Goal: Navigation & Orientation: Find specific page/section

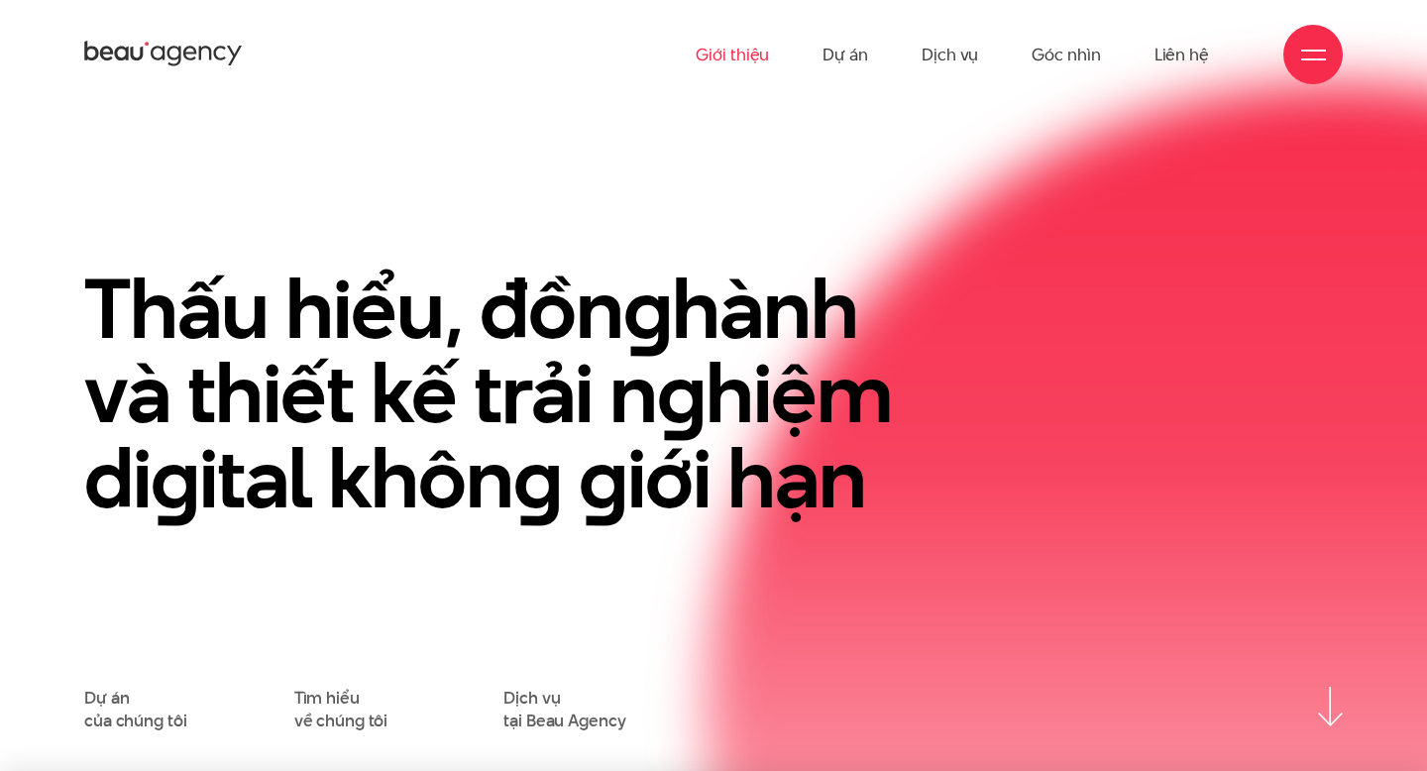
click at [756, 57] on link "Giới thiệu" at bounding box center [732, 54] width 73 height 109
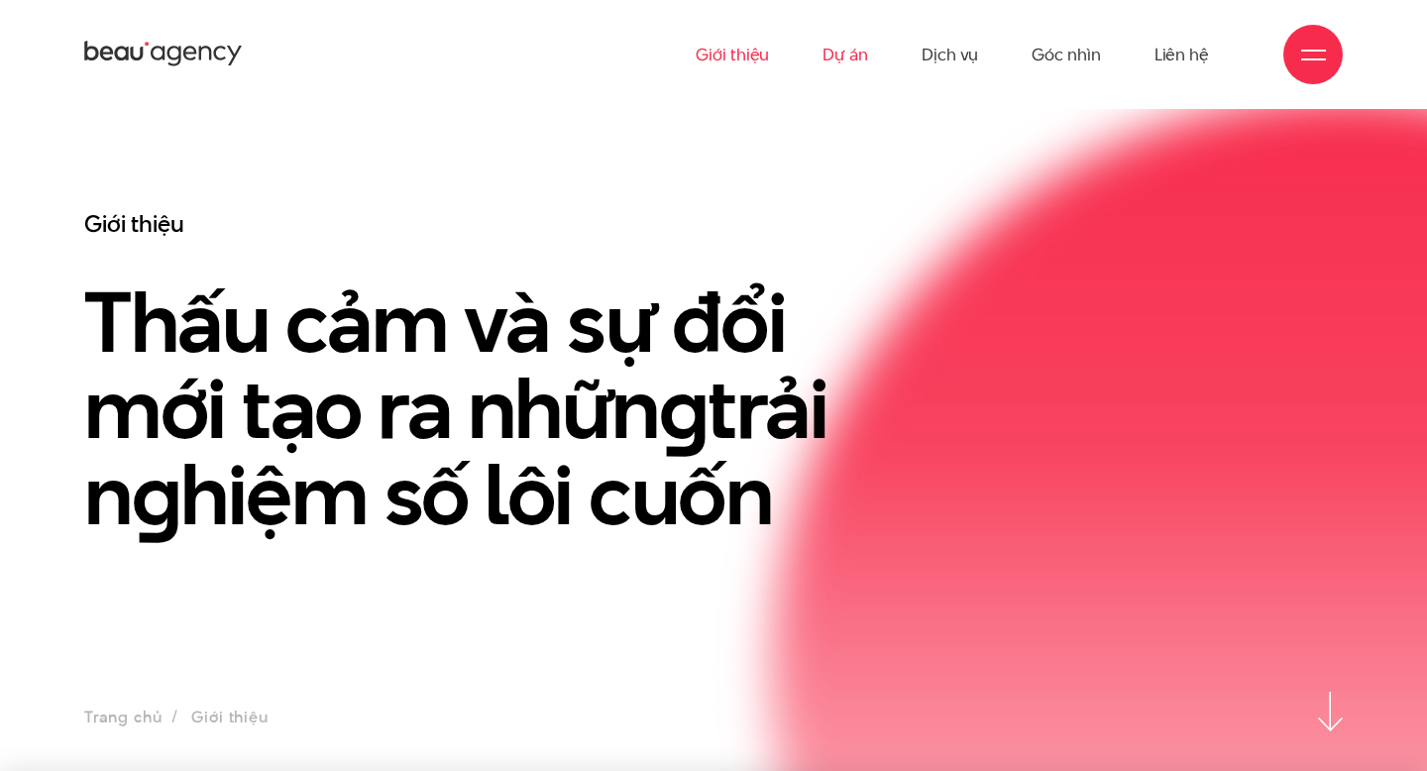
click at [854, 60] on link "Dự án" at bounding box center [846, 54] width 46 height 109
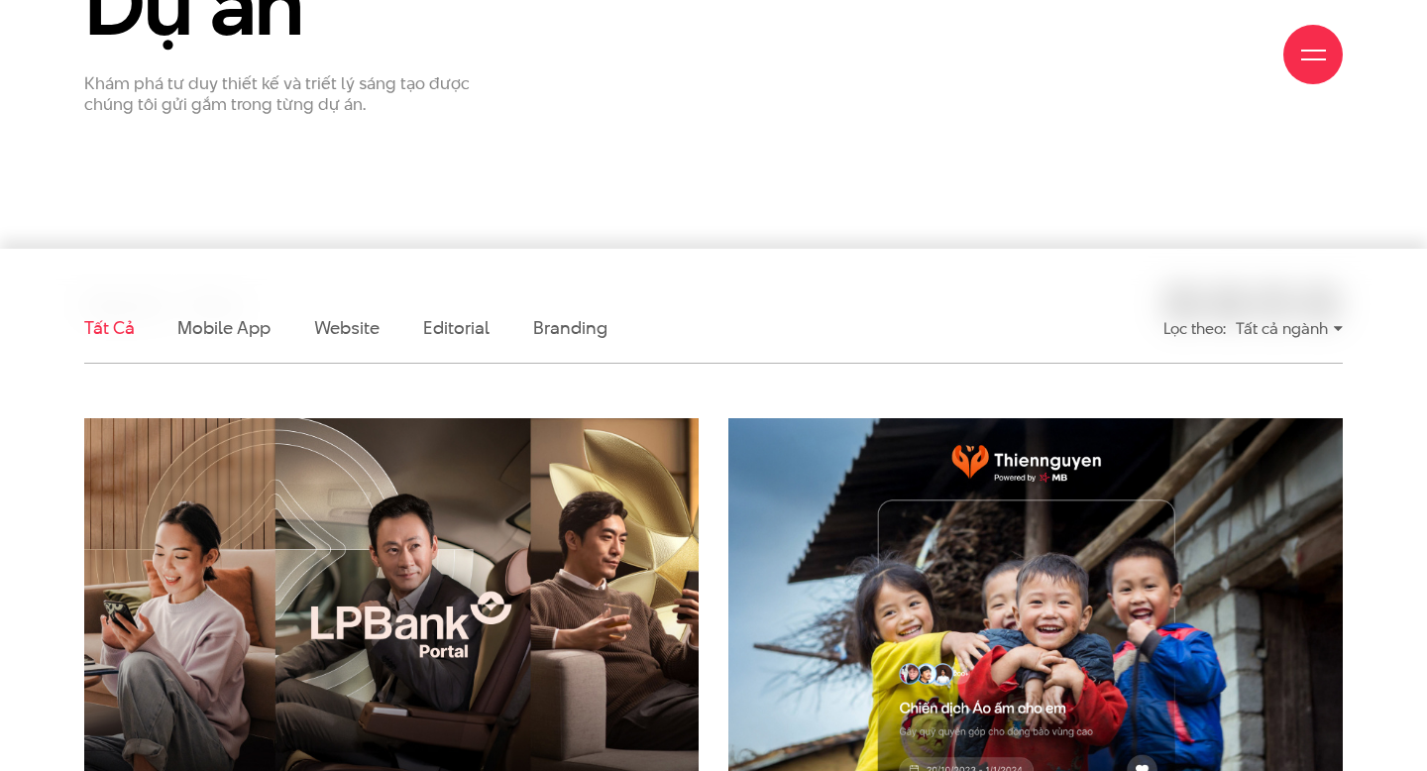
scroll to position [307, 0]
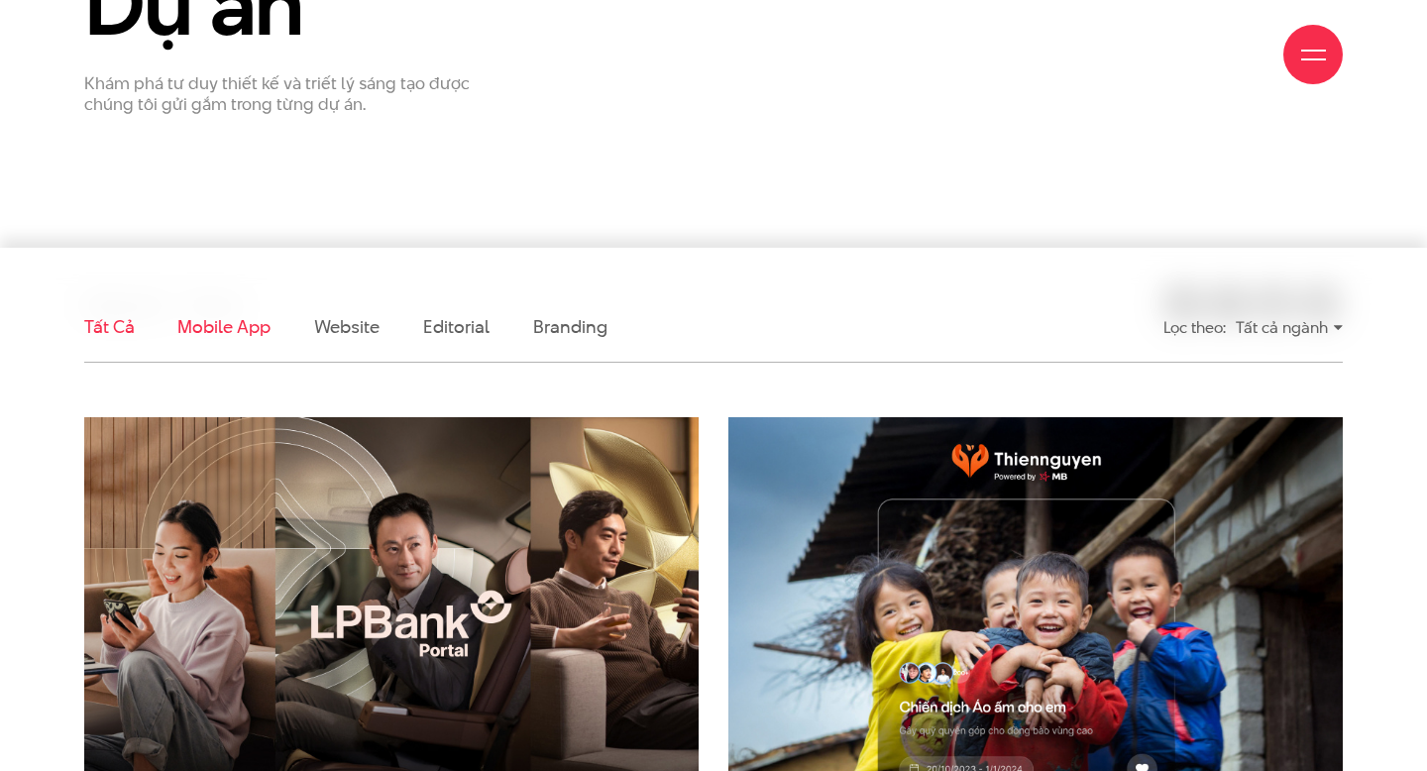
click at [207, 328] on link "Mobile app" at bounding box center [223, 326] width 92 height 25
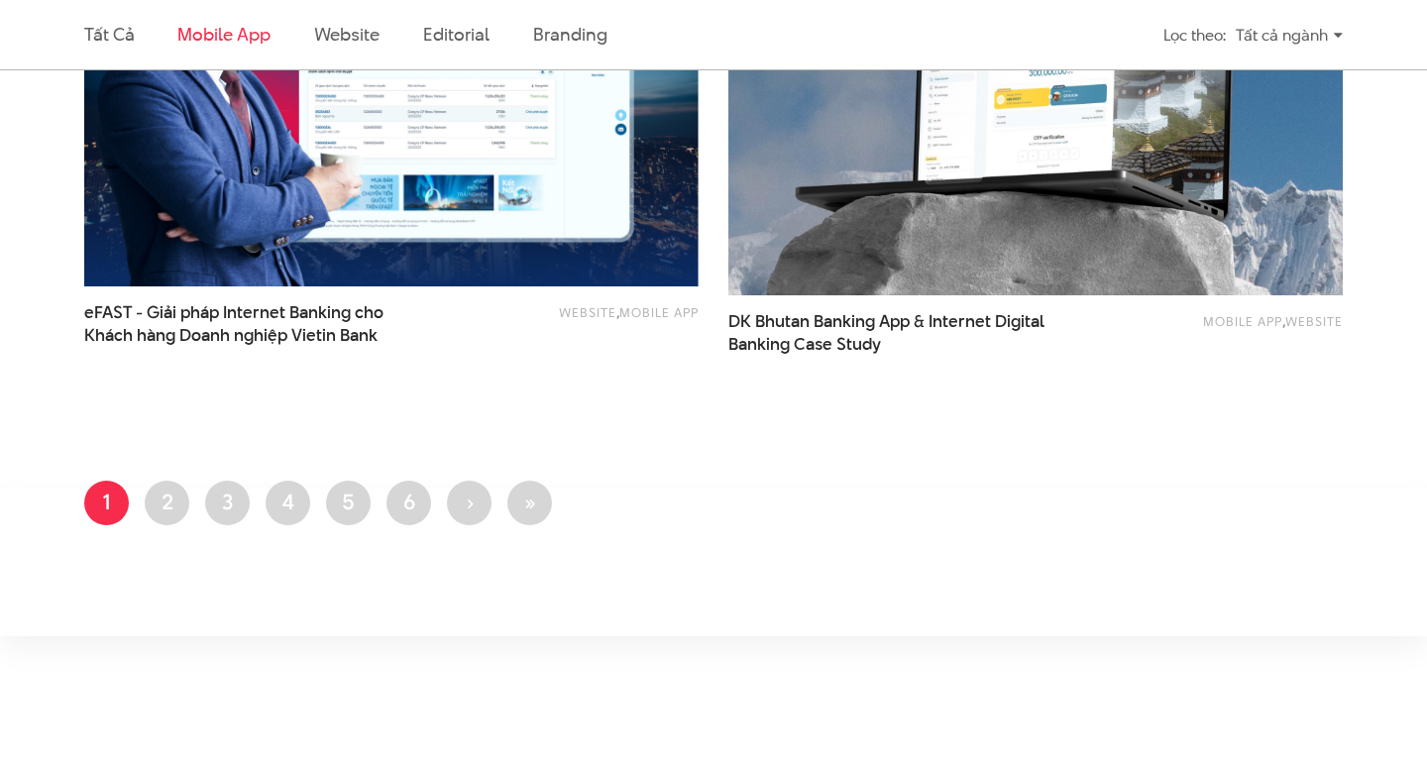
scroll to position [1401, 0]
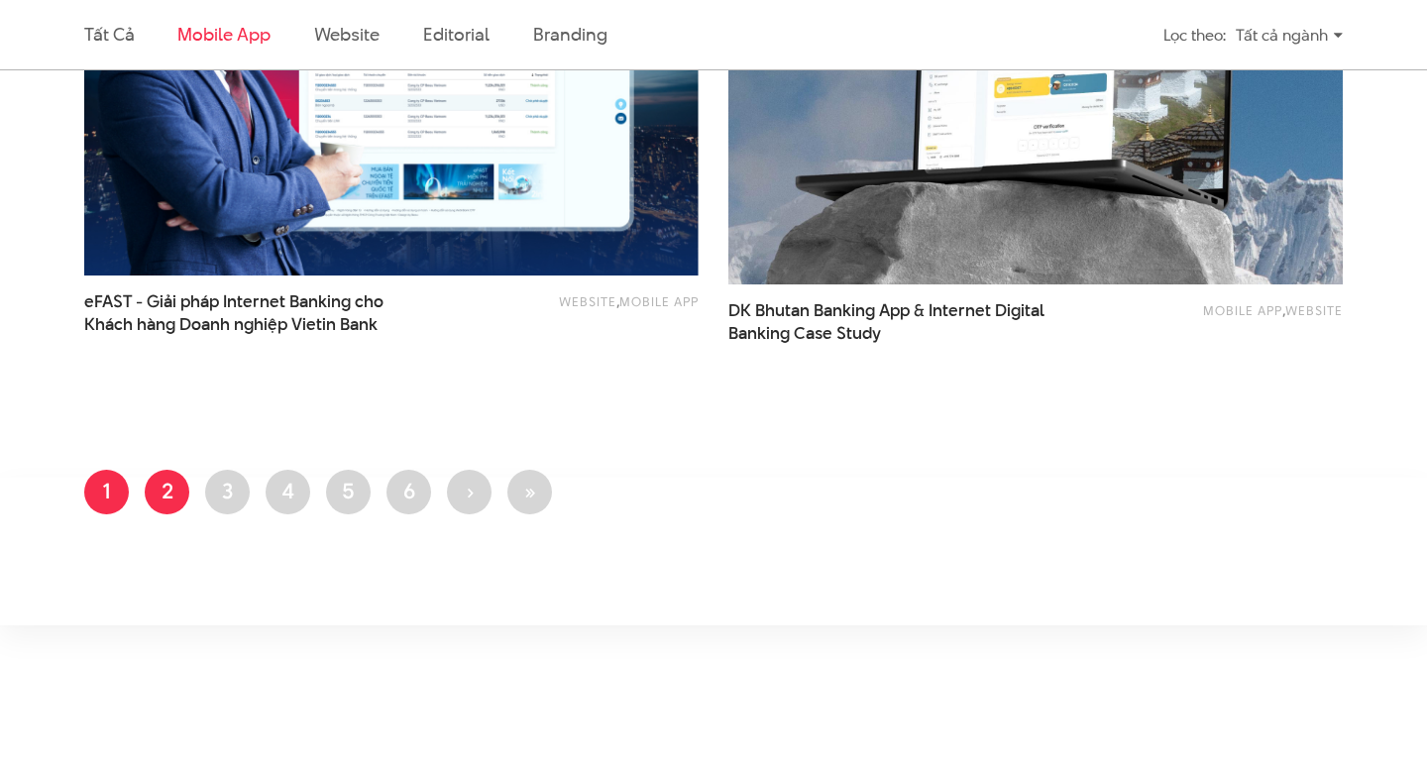
click at [173, 490] on link "Trang 2" at bounding box center [167, 492] width 45 height 45
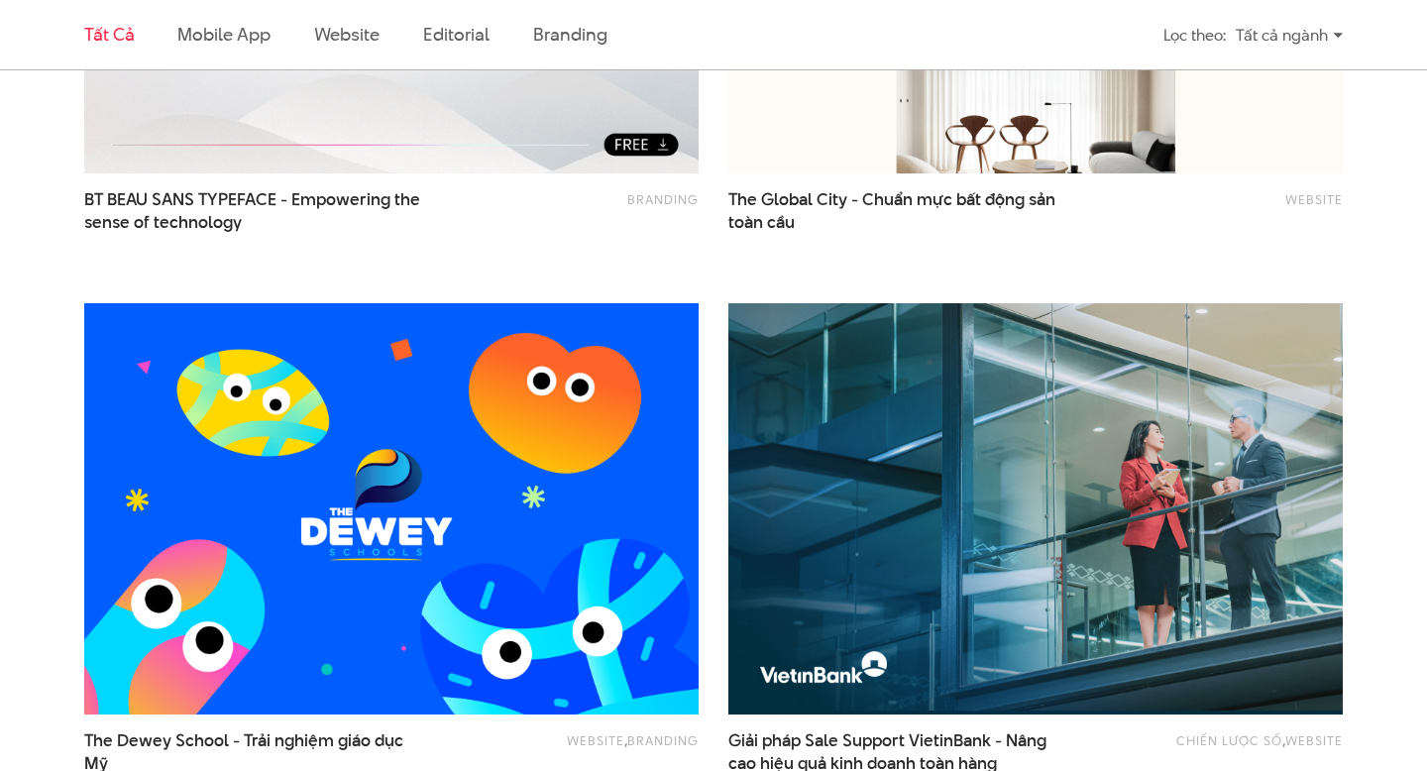
scroll to position [955, 0]
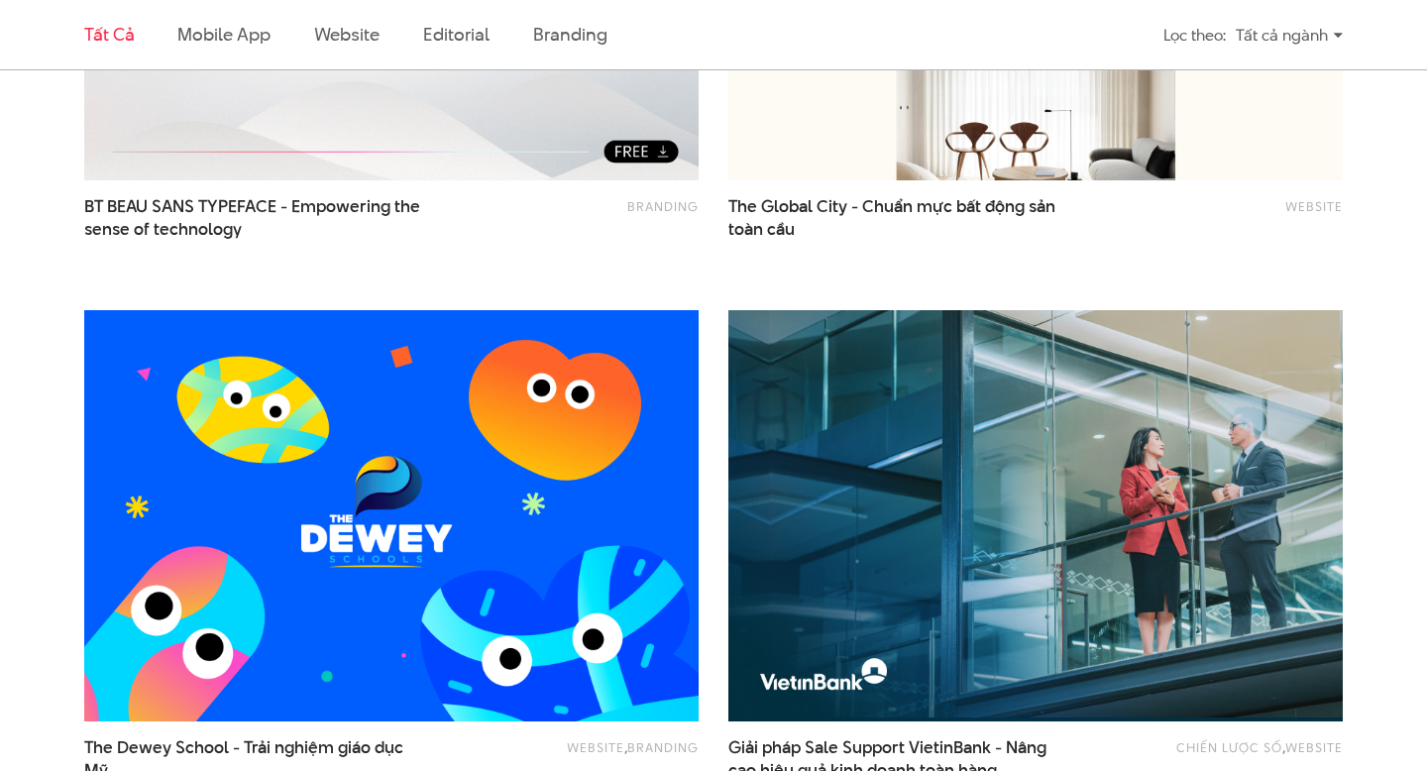
click at [704, 303] on div "Website , Branding The Dewey School - Trải nghiệm giáo dục Mỹ" at bounding box center [391, 565] width 644 height 541
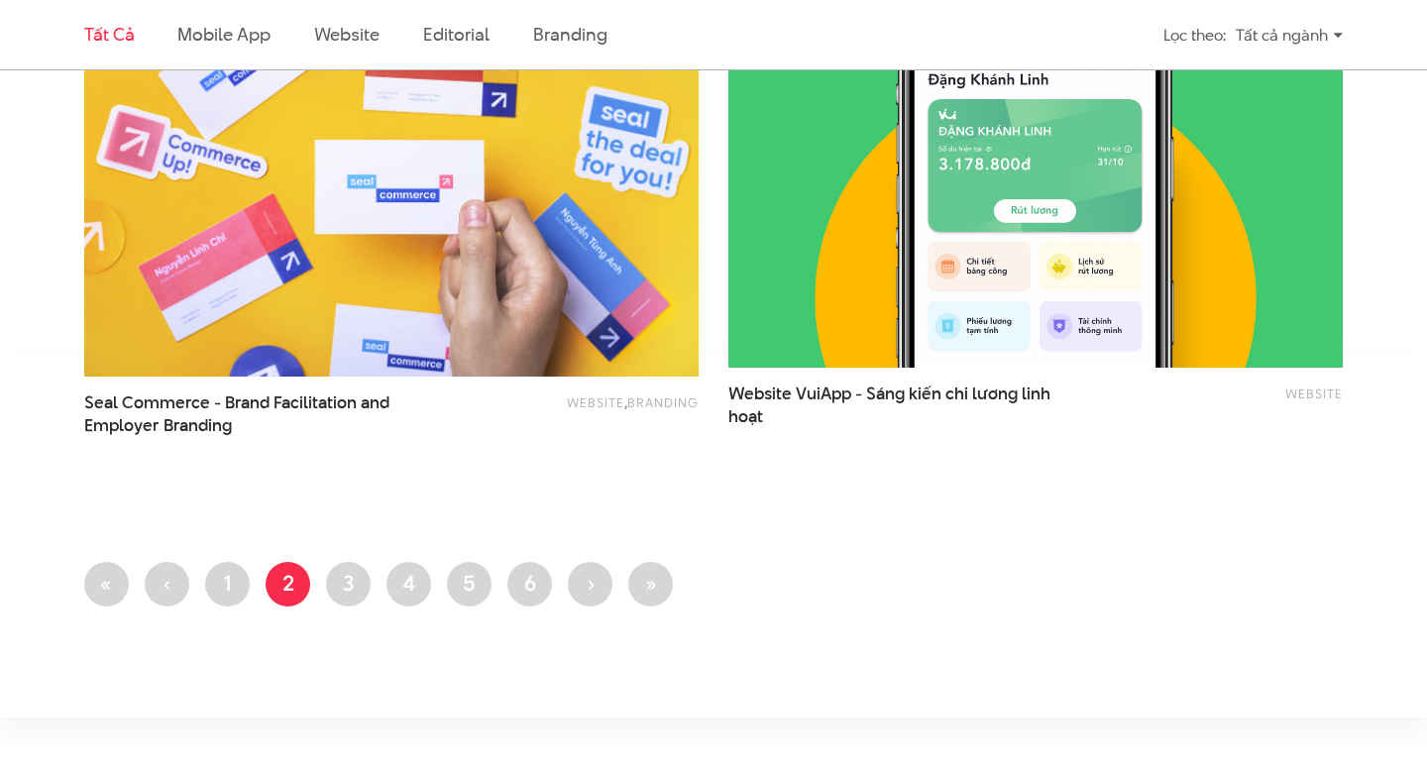
scroll to position [3490, 0]
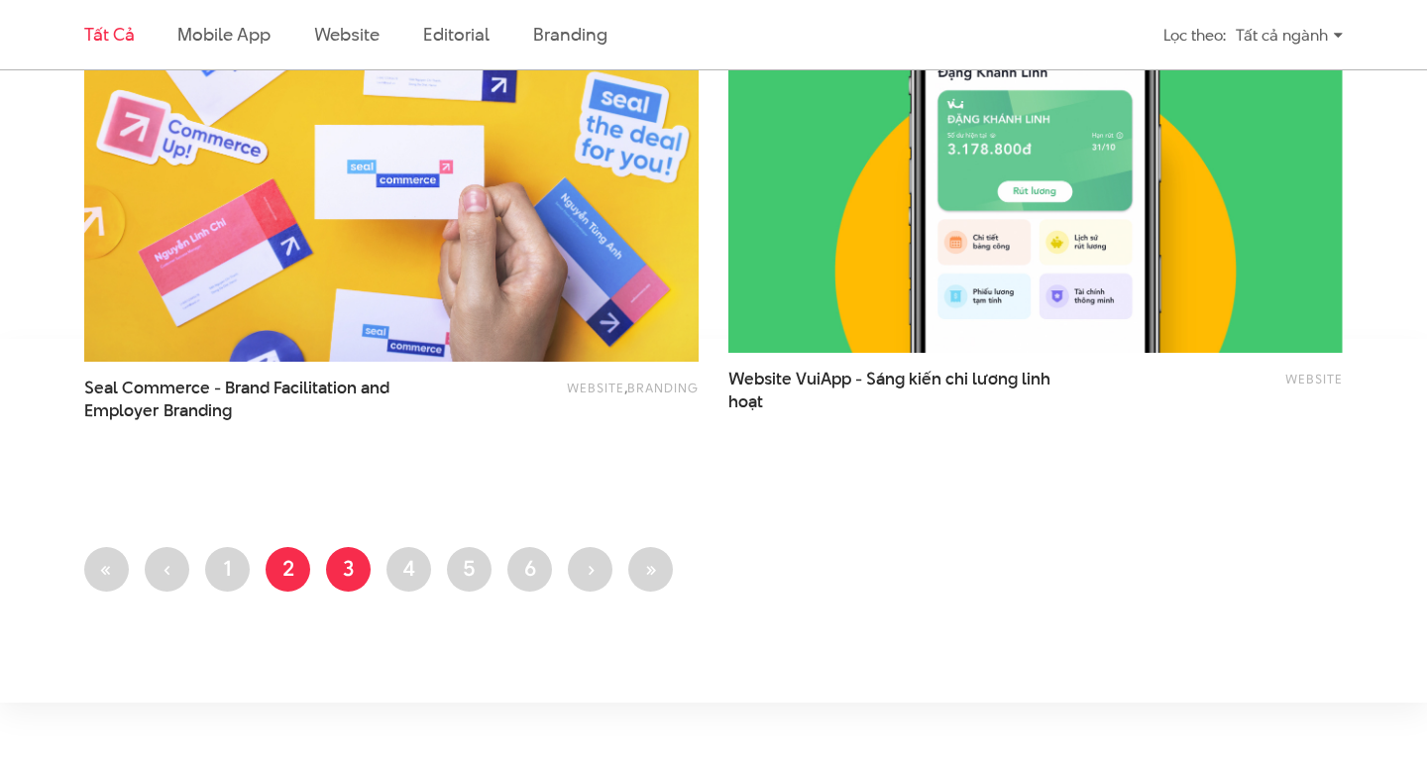
click at [345, 567] on link "Trang 3" at bounding box center [348, 569] width 45 height 45
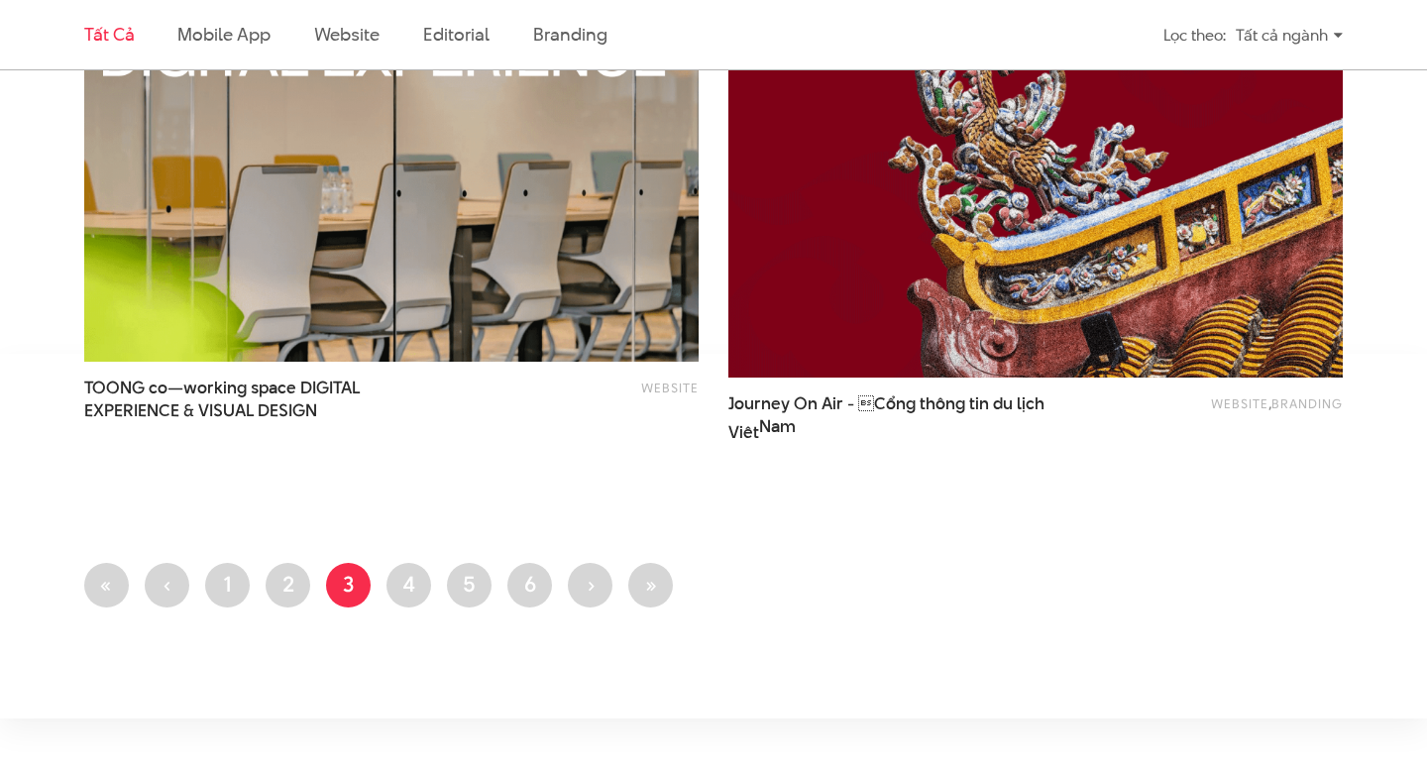
scroll to position [3497, 0]
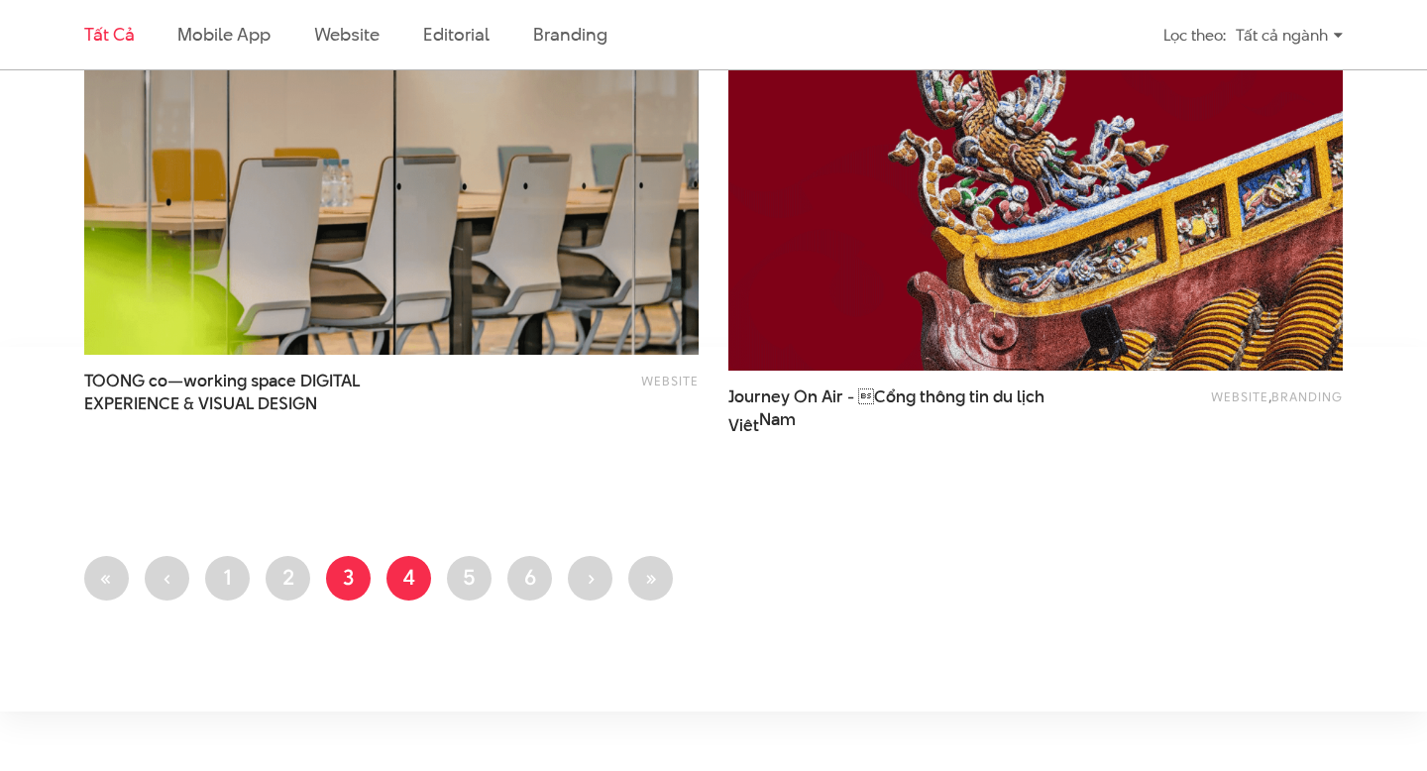
click at [401, 588] on link "Trang 4" at bounding box center [409, 578] width 45 height 45
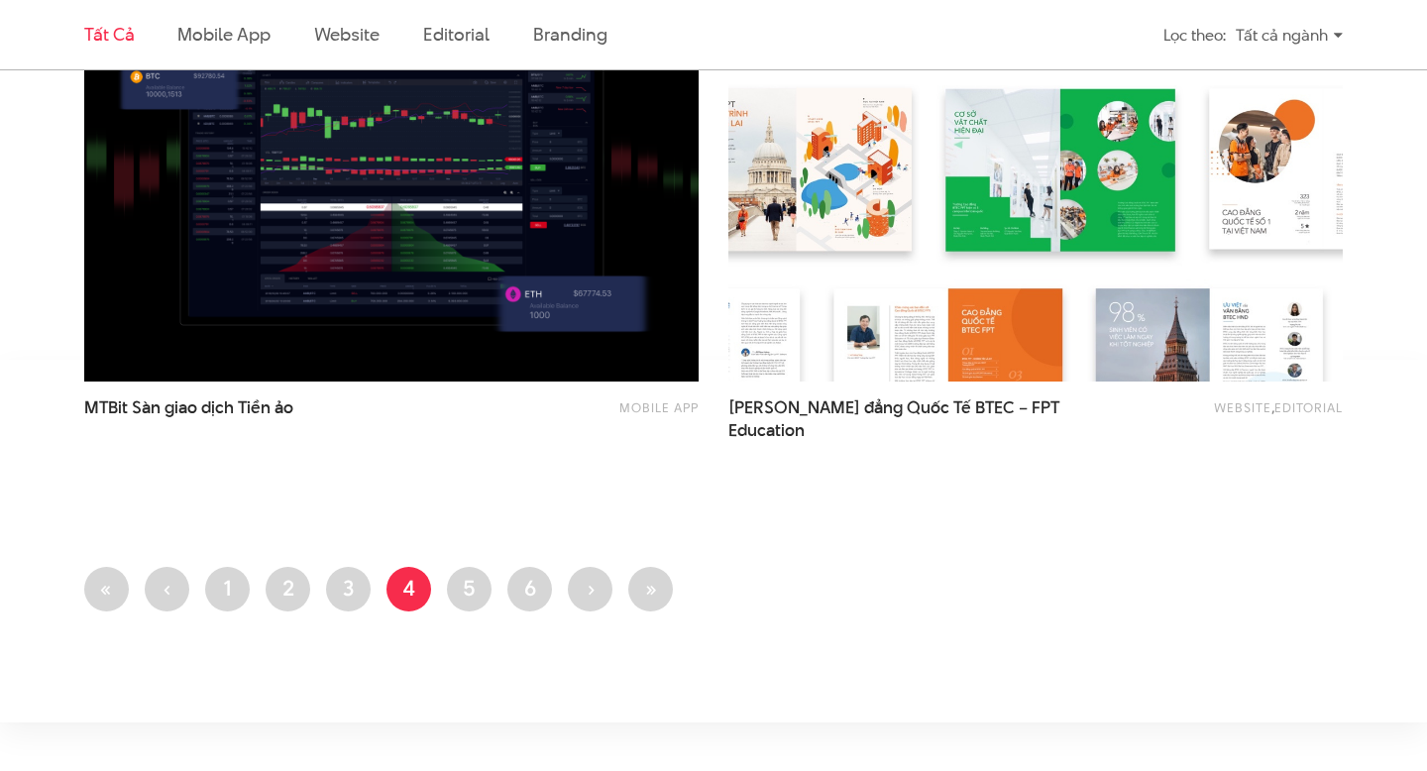
scroll to position [3448, 0]
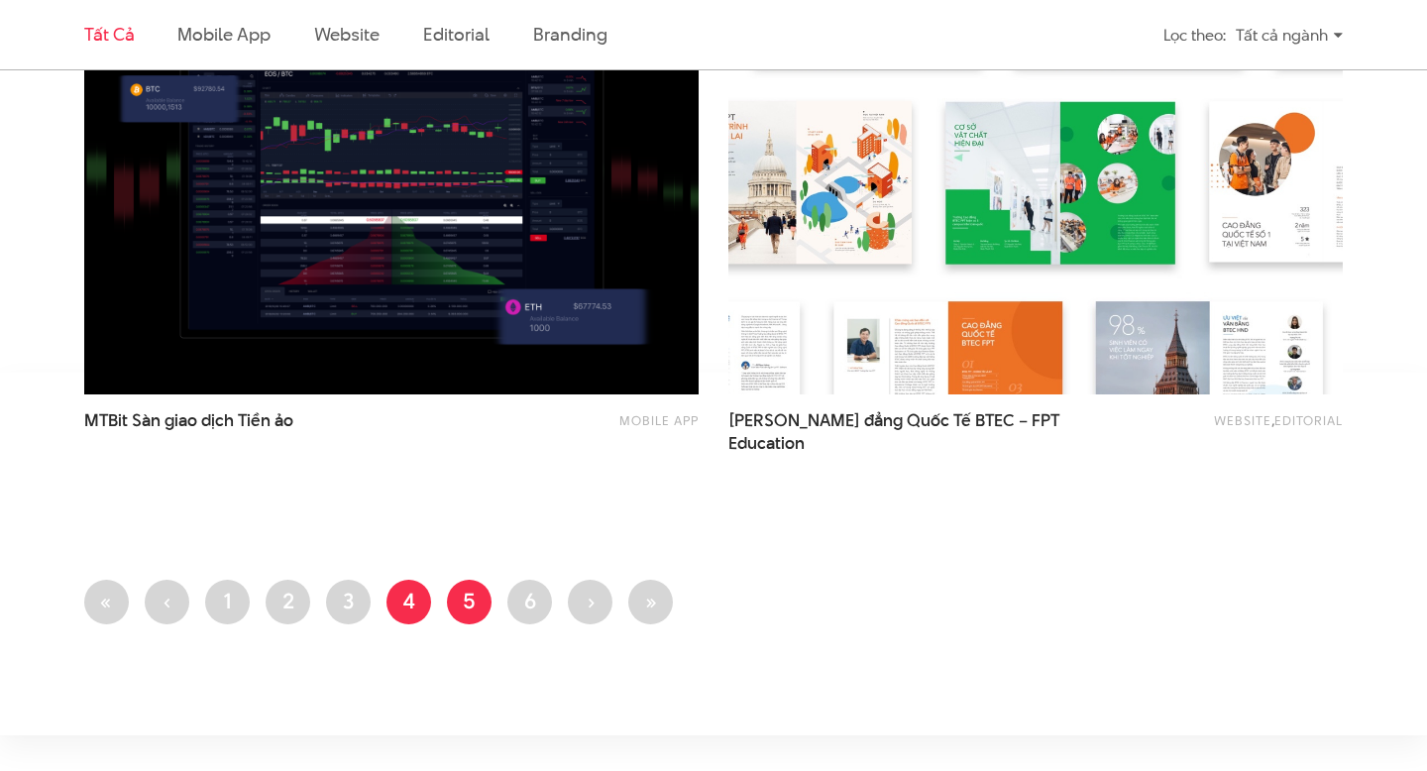
click at [476, 602] on link "Trang 5" at bounding box center [469, 602] width 45 height 45
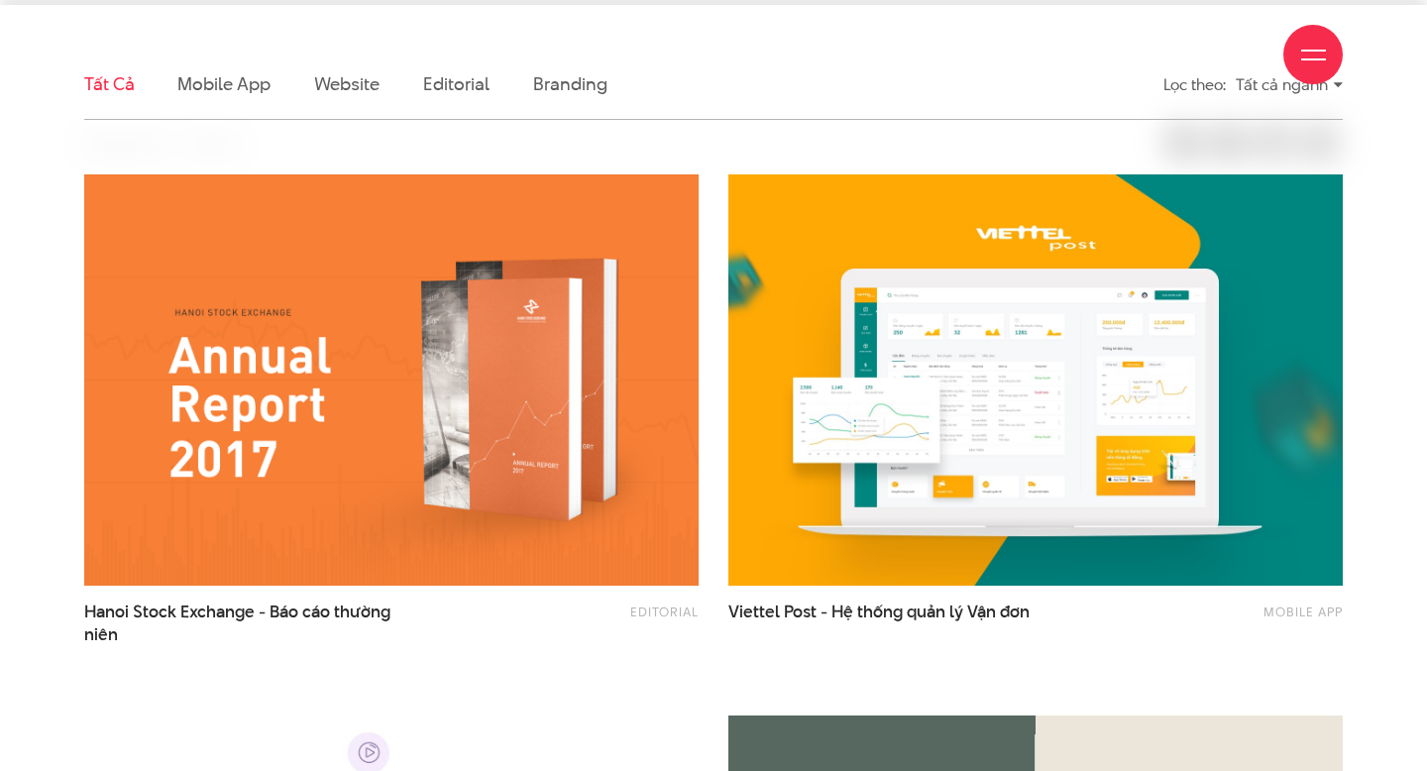
scroll to position [553, 0]
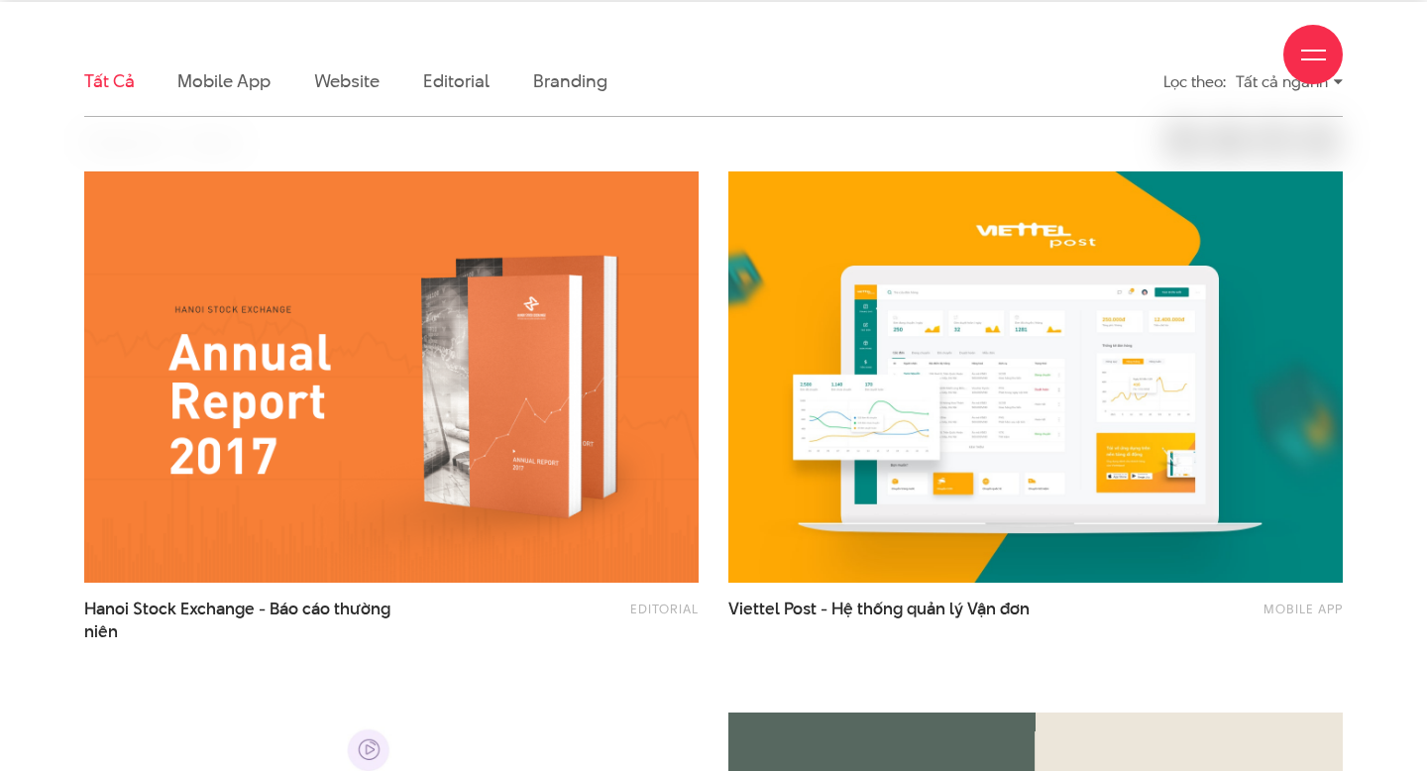
click at [208, 79] on div "Giới thiệu Dự án Dịch vụ Góc nhìn Liên hệ" at bounding box center [713, 54] width 1259 height 109
click at [219, 89] on div "Giới thiệu Dự án Dịch vụ Góc nhìn Liên hệ" at bounding box center [713, 54] width 1259 height 109
click at [220, 83] on div "Giới thiệu Dự án Dịch vụ Góc nhìn Liên hệ" at bounding box center [713, 54] width 1259 height 109
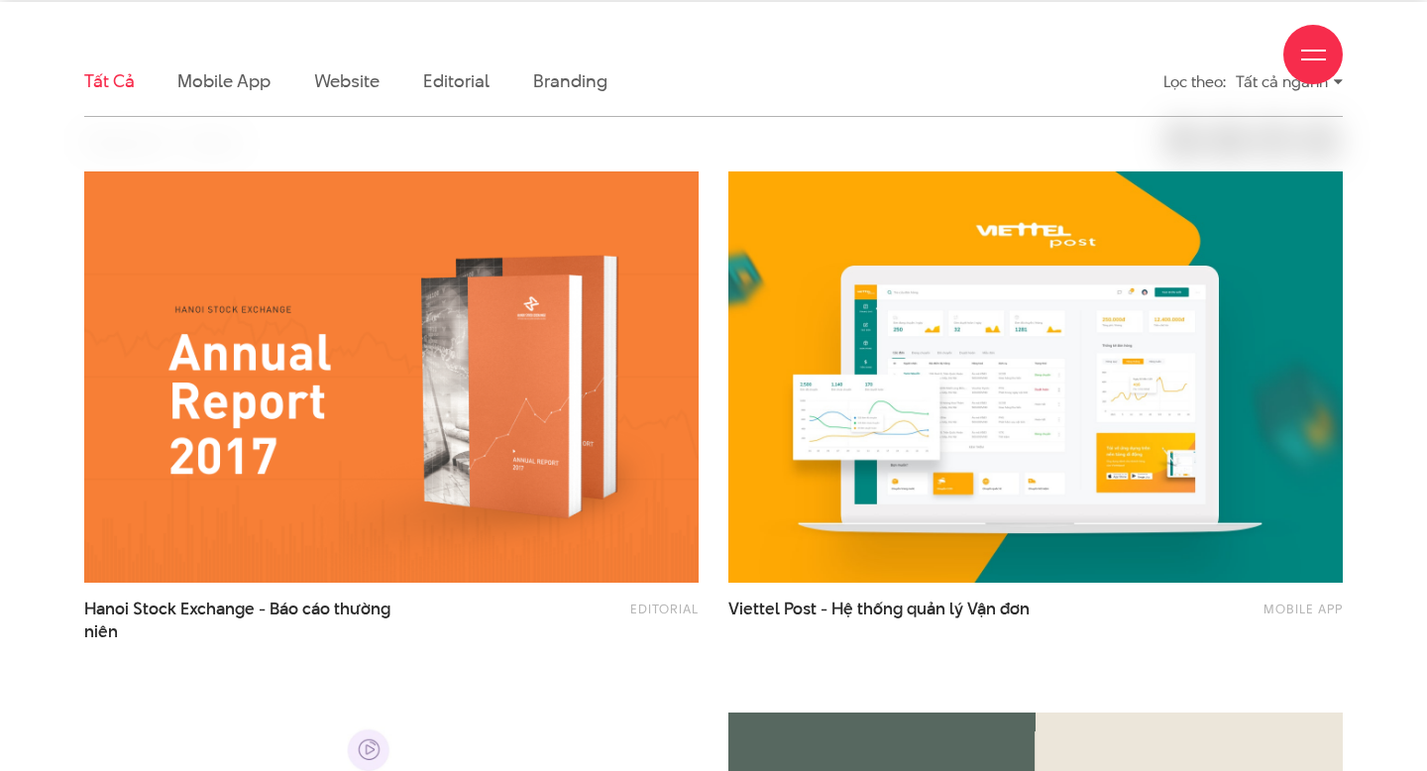
click at [220, 83] on div "Giới thiệu Dự án Dịch vụ Góc nhìn Liên hệ" at bounding box center [713, 54] width 1259 height 109
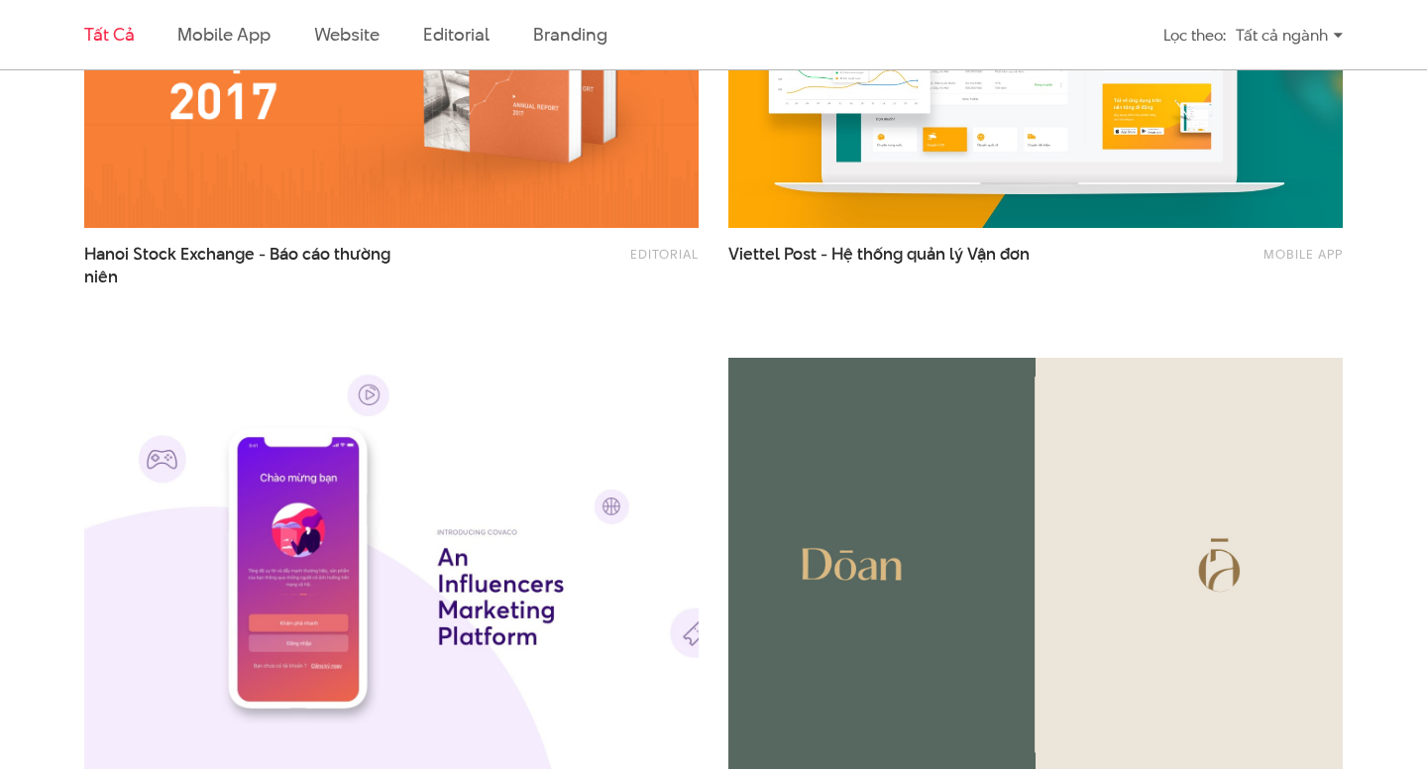
scroll to position [1177, 0]
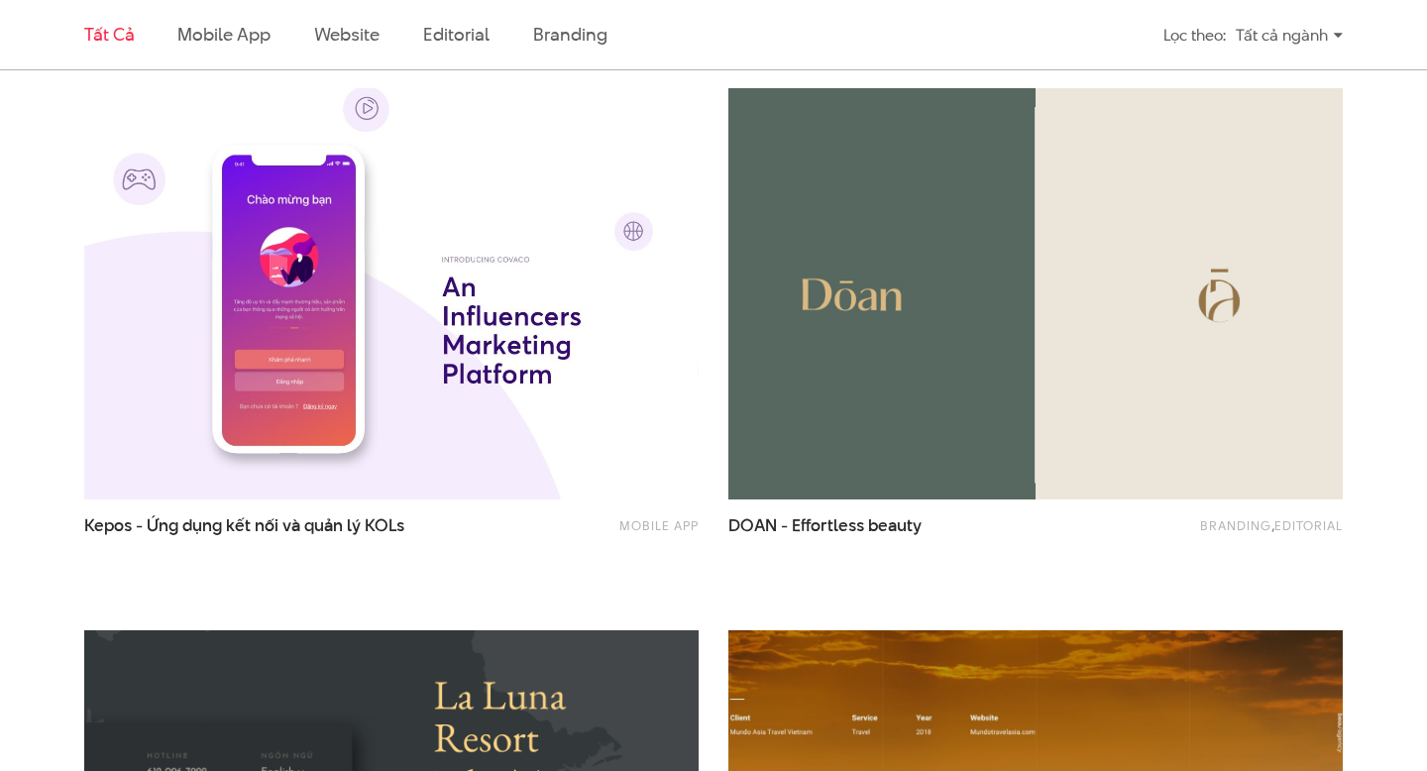
click at [413, 330] on img at bounding box center [392, 293] width 676 height 453
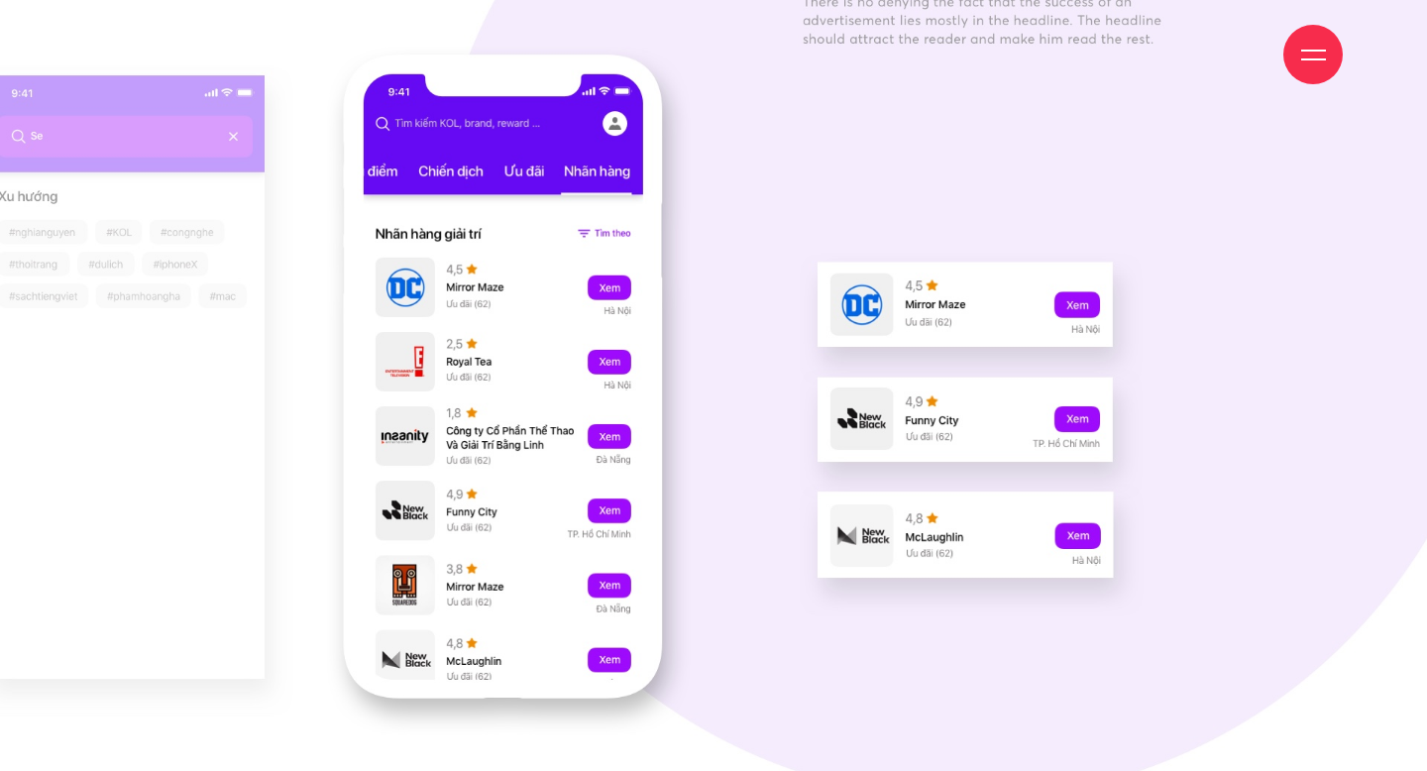
scroll to position [7395, 0]
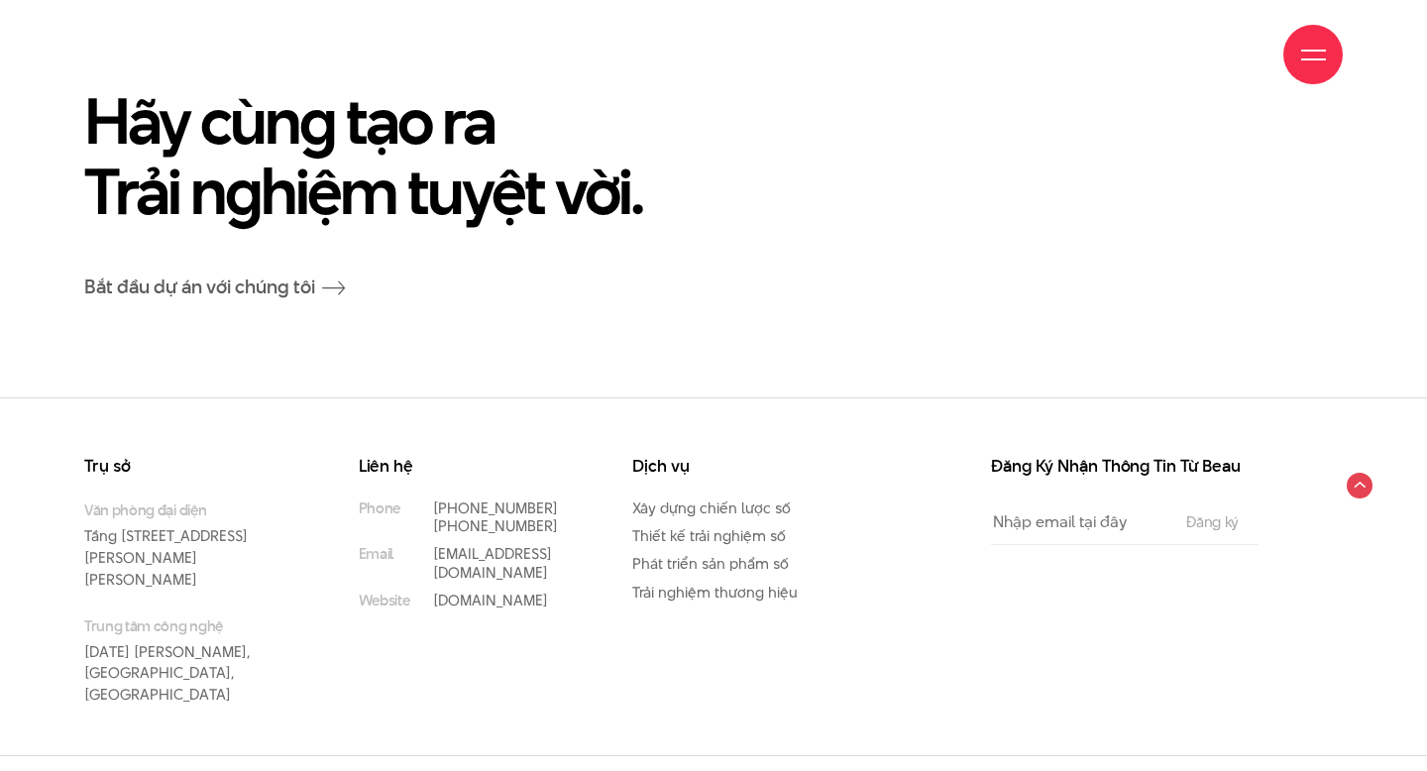
click at [838, 464] on h3 "Dịch vụ" at bounding box center [739, 466] width 215 height 17
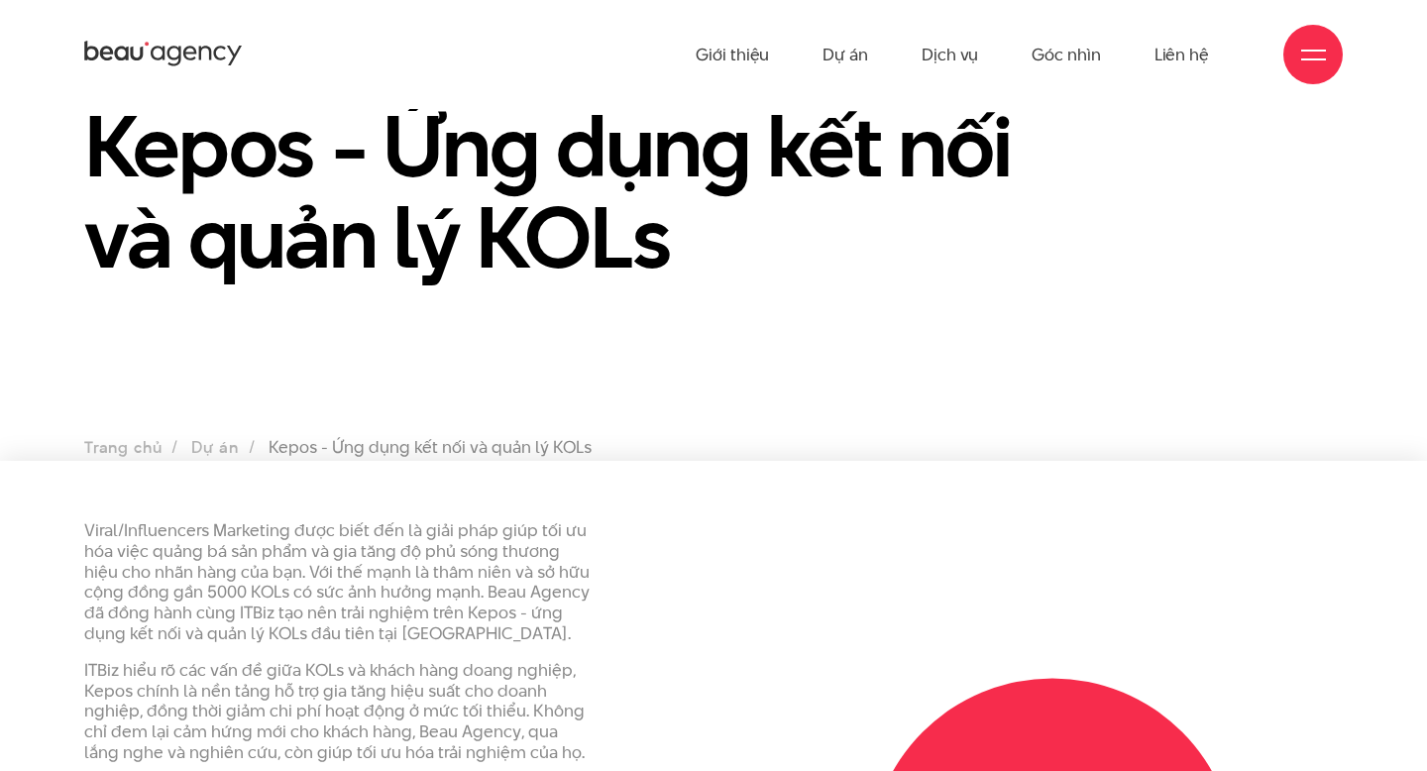
scroll to position [0, 0]
